Goal: Information Seeking & Learning: Learn about a topic

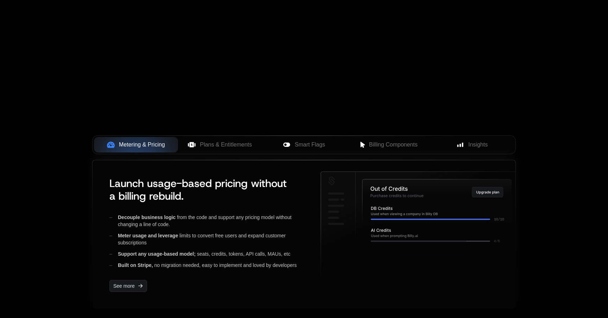
scroll to position [280, 0]
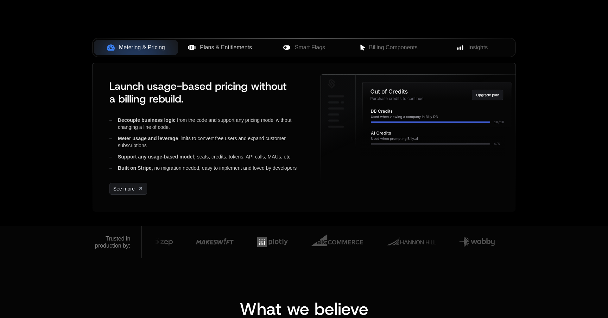
click at [229, 52] on button "Plans & Entitlements" at bounding box center [220, 47] width 84 height 15
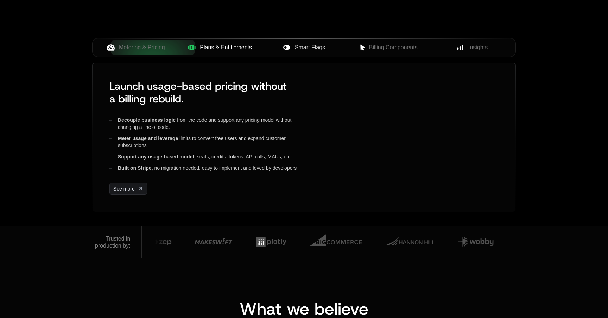
click at [311, 51] on span "Smart Flags" at bounding box center [310, 47] width 30 height 8
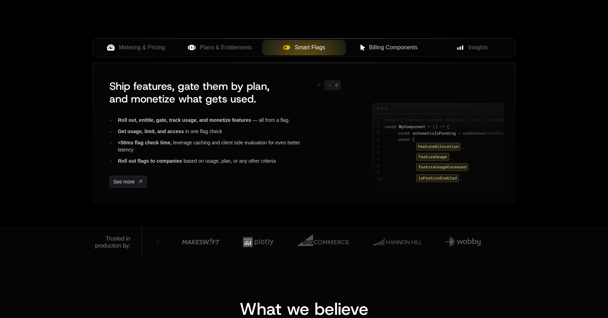
click at [376, 45] on span "Billing Components" at bounding box center [393, 47] width 49 height 8
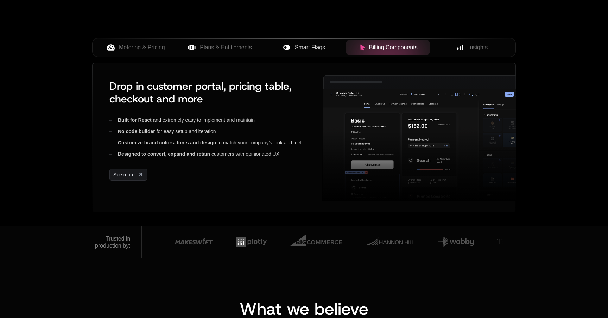
click at [468, 44] on div "Insights" at bounding box center [471, 47] width 73 height 8
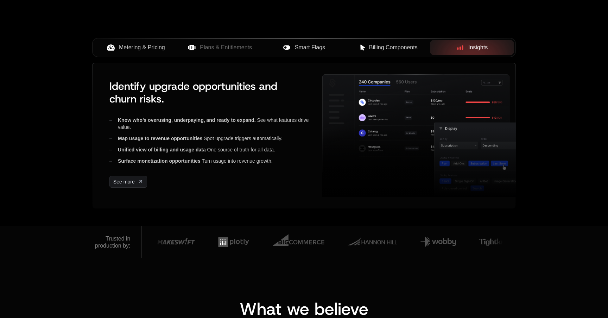
click at [134, 46] on span "Metering & Pricing" at bounding box center [142, 47] width 46 height 8
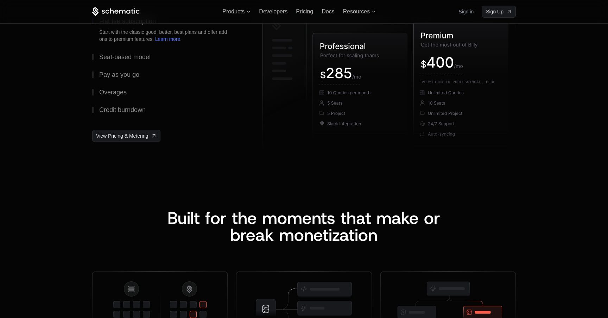
scroll to position [1067, 0]
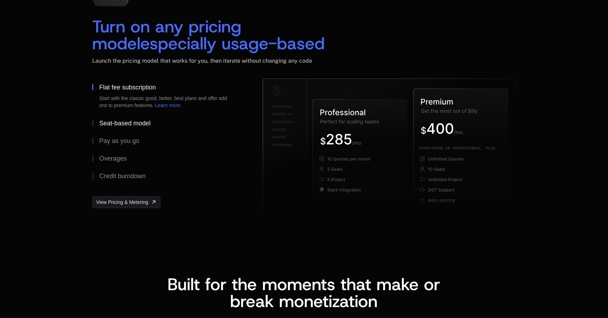
click at [107, 118] on button "Seat-based model" at bounding box center [166, 123] width 148 height 18
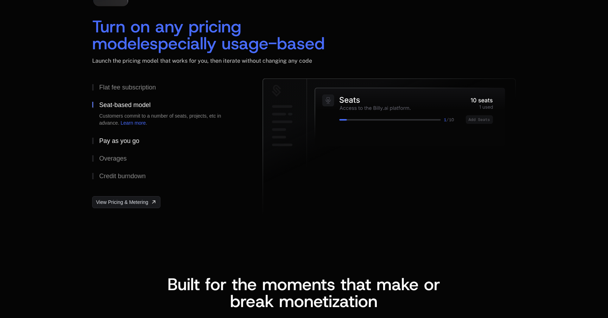
click at [109, 139] on div "Pay as you go" at bounding box center [119, 141] width 40 height 6
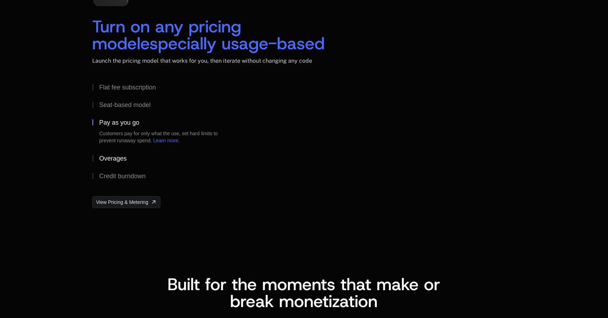
click at [110, 151] on button "Overages" at bounding box center [166, 158] width 148 height 18
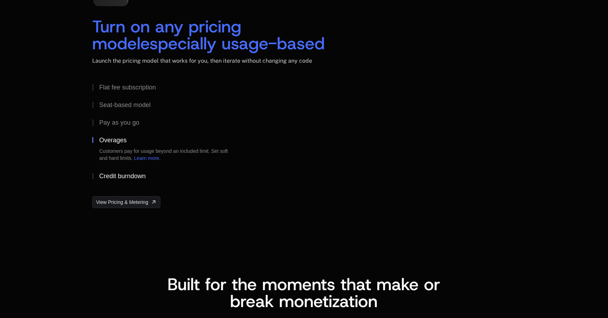
click at [111, 180] on button "Credit burndown" at bounding box center [166, 176] width 148 height 18
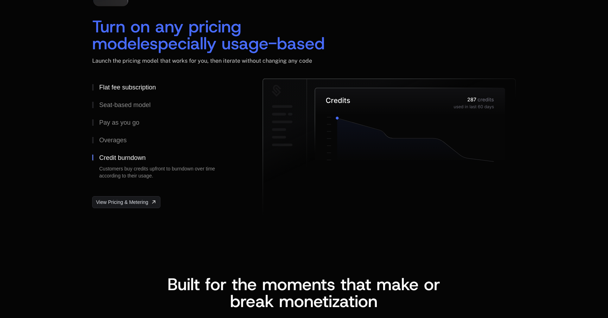
click at [111, 80] on button "Flat fee subscription" at bounding box center [166, 87] width 148 height 18
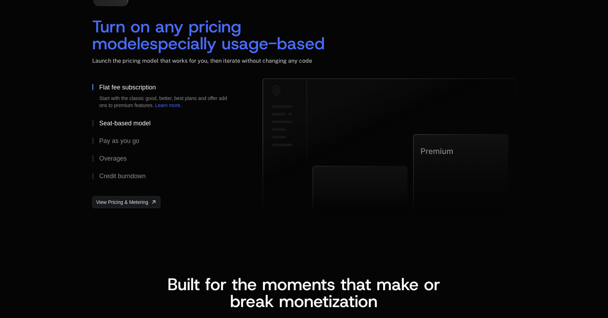
click at [107, 123] on div "Seat-based model" at bounding box center [124, 123] width 51 height 6
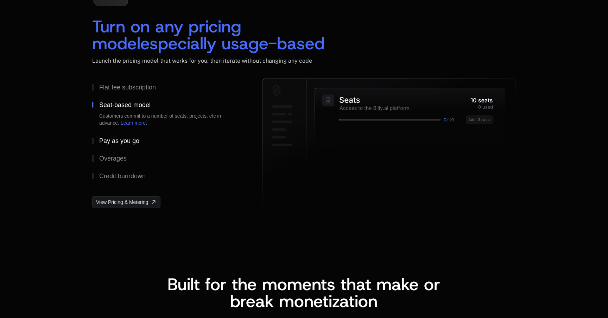
click at [109, 140] on div "Pay as you go" at bounding box center [119, 141] width 40 height 6
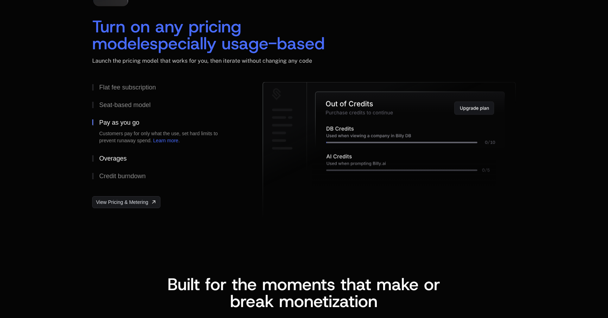
click at [107, 151] on button "Overages" at bounding box center [166, 158] width 148 height 18
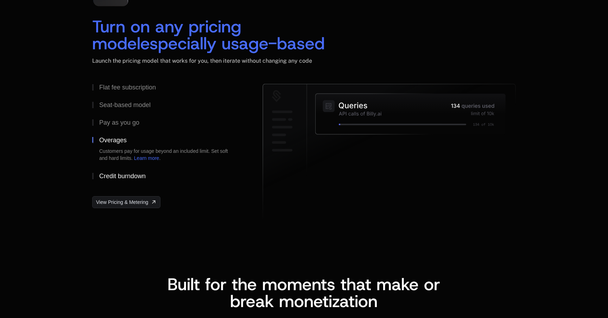
click at [109, 173] on div "Credit burndown" at bounding box center [122, 176] width 46 height 6
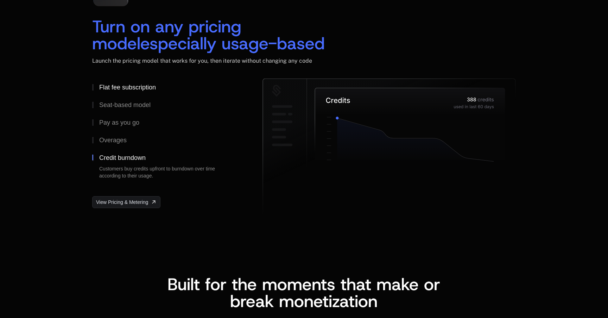
click at [117, 85] on div "Flat fee subscription" at bounding box center [127, 87] width 57 height 6
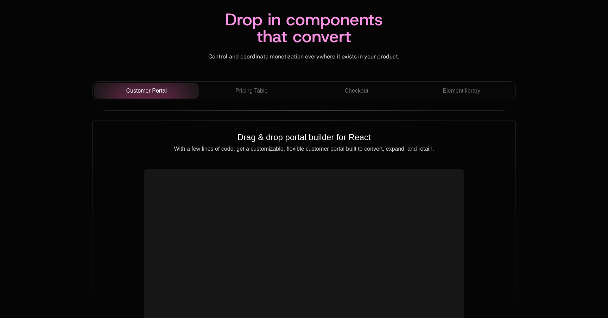
scroll to position [2487, 0]
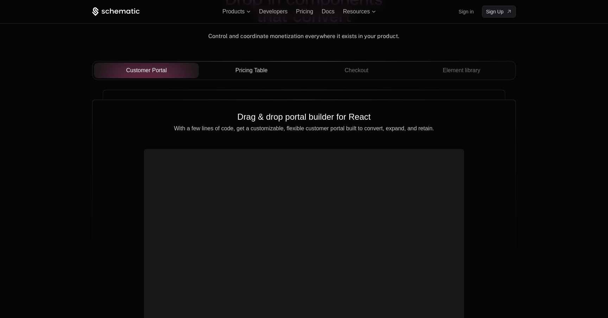
click at [246, 76] on button "Pricing Table" at bounding box center [251, 70] width 105 height 15
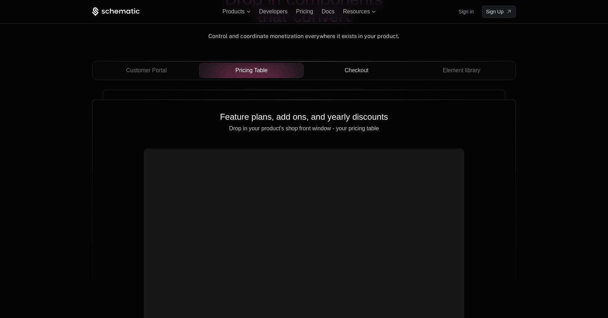
click at [342, 69] on div "Checkout" at bounding box center [356, 70] width 94 height 8
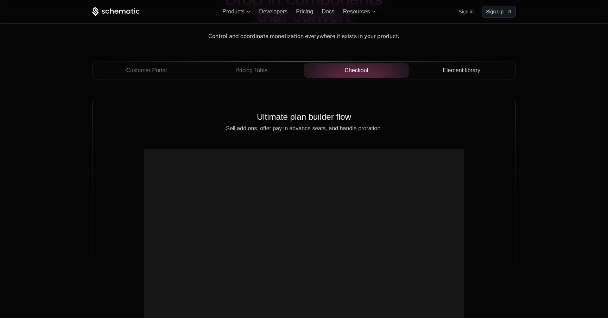
click at [468, 70] on span "Element library" at bounding box center [461, 70] width 38 height 8
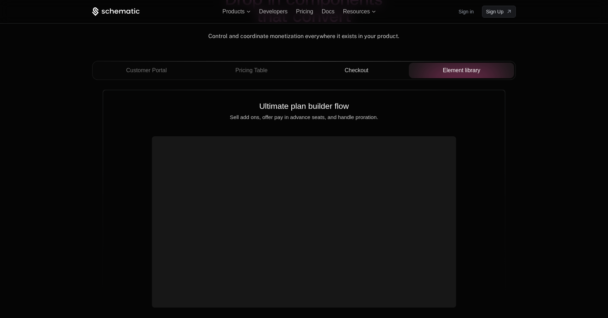
click at [395, 64] on button "Checkout" at bounding box center [356, 70] width 105 height 15
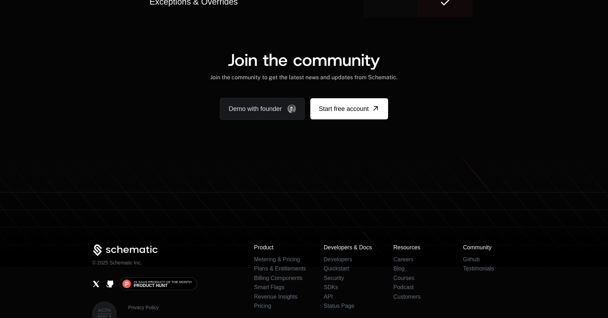
scroll to position [4368, 0]
